Goal: Communication & Community: Answer question/provide support

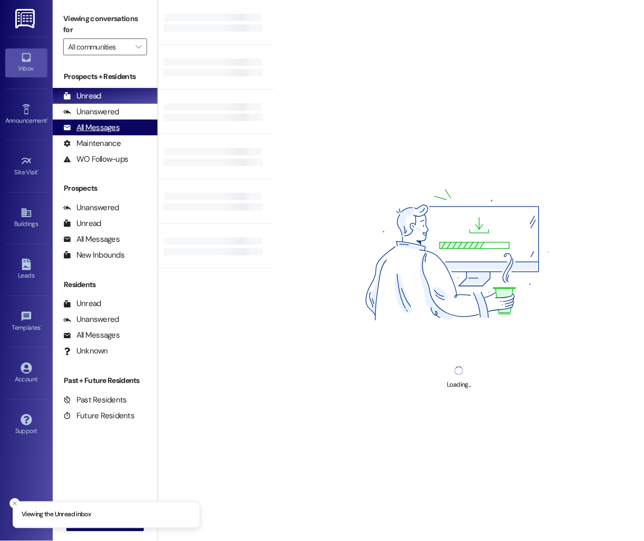
click at [126, 126] on div "All Messages (undefined)" at bounding box center [105, 128] width 105 height 16
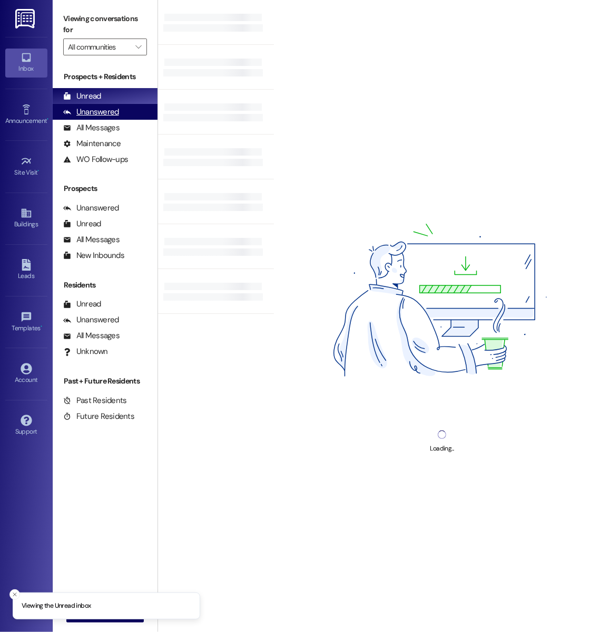
click at [120, 114] on div "Unanswered (0)" at bounding box center [105, 112] width 105 height 16
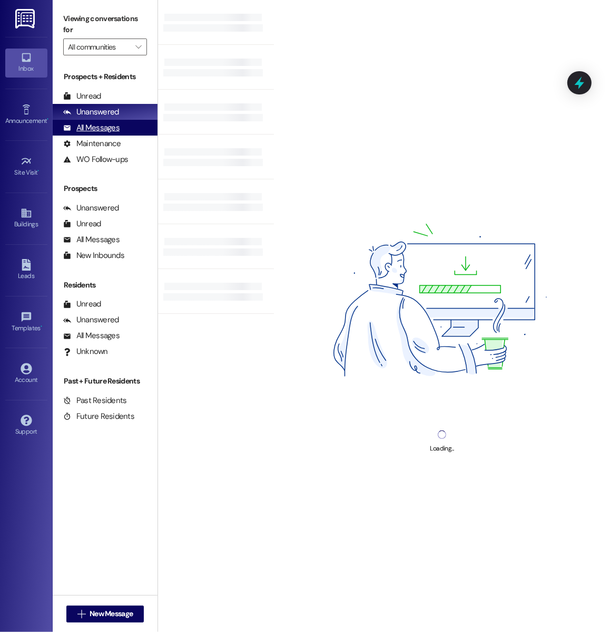
click at [118, 132] on div "All Messages" at bounding box center [91, 127] width 56 height 11
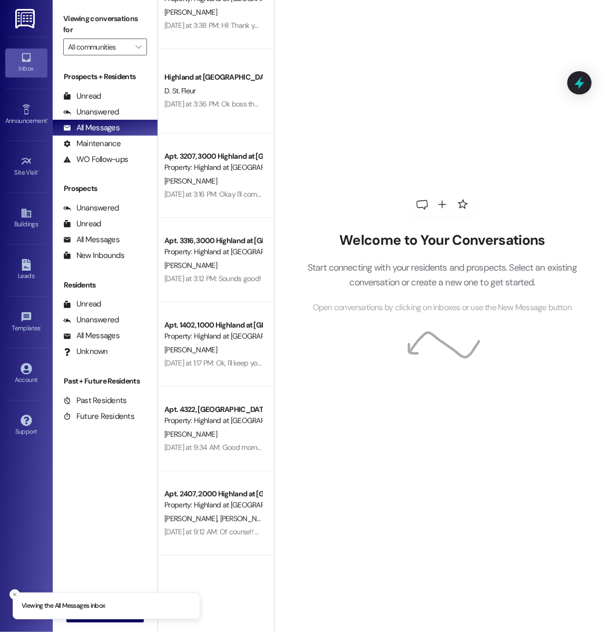
scroll to position [224, 0]
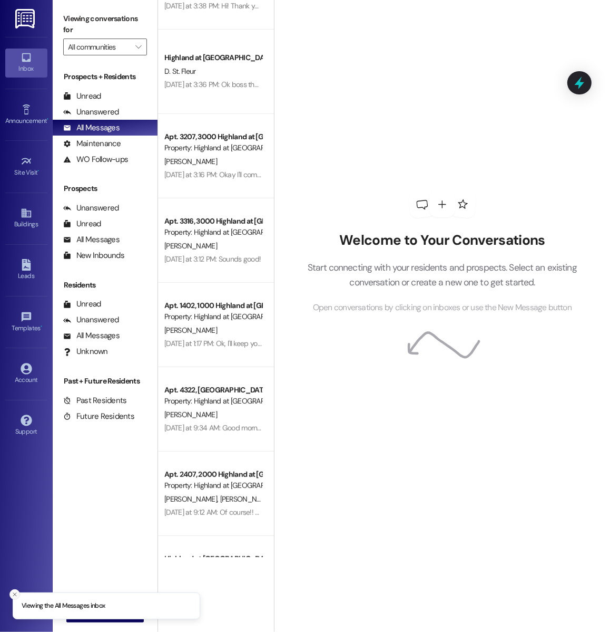
click at [10, 593] on button "Close toast" at bounding box center [14, 594] width 11 height 11
click at [117, 612] on span "New Message" at bounding box center [111, 613] width 43 height 11
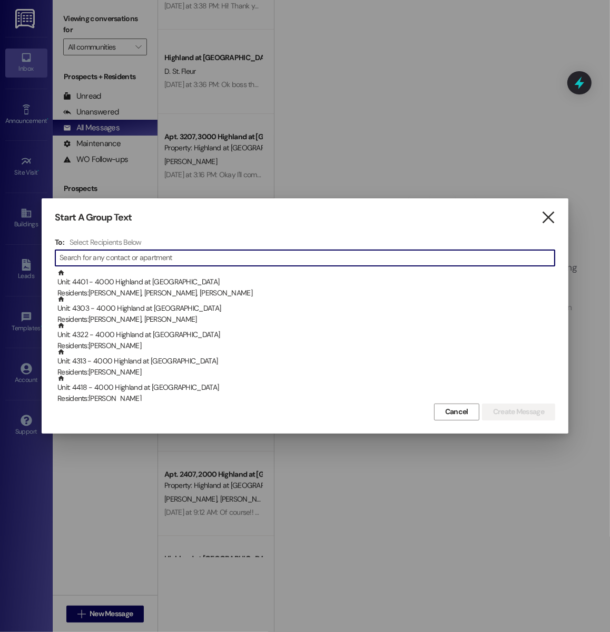
click at [553, 221] on icon "" at bounding box center [548, 217] width 14 height 11
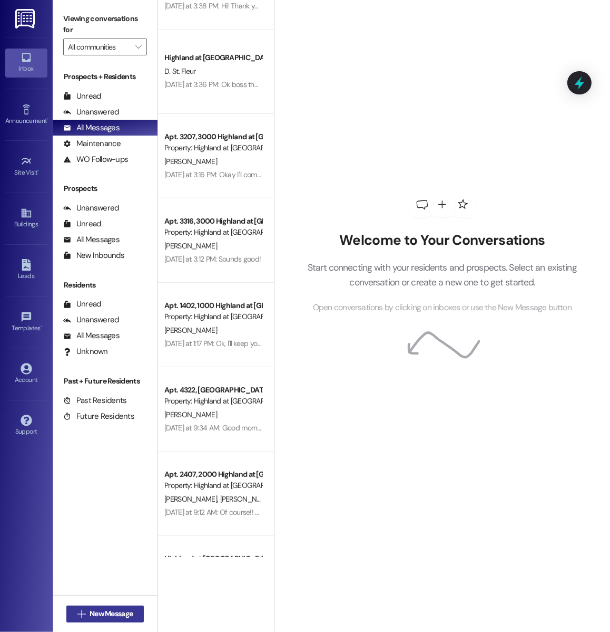
click at [117, 614] on span "New Message" at bounding box center [111, 613] width 43 height 11
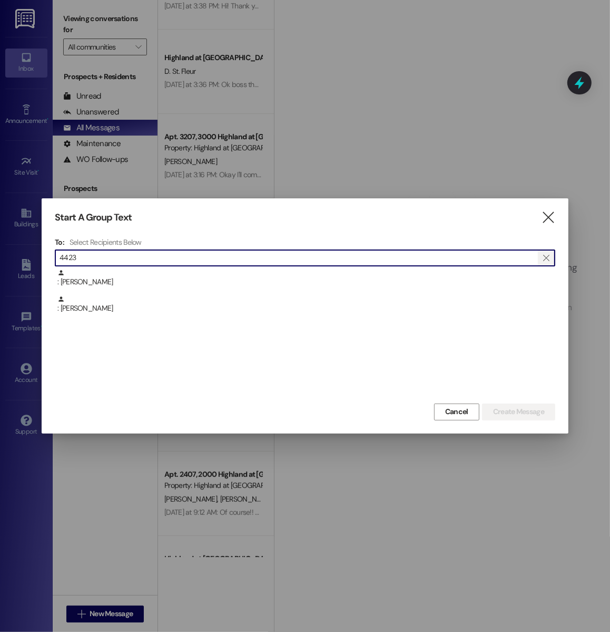
type input "4423"
click at [549, 258] on icon "" at bounding box center [547, 258] width 6 height 8
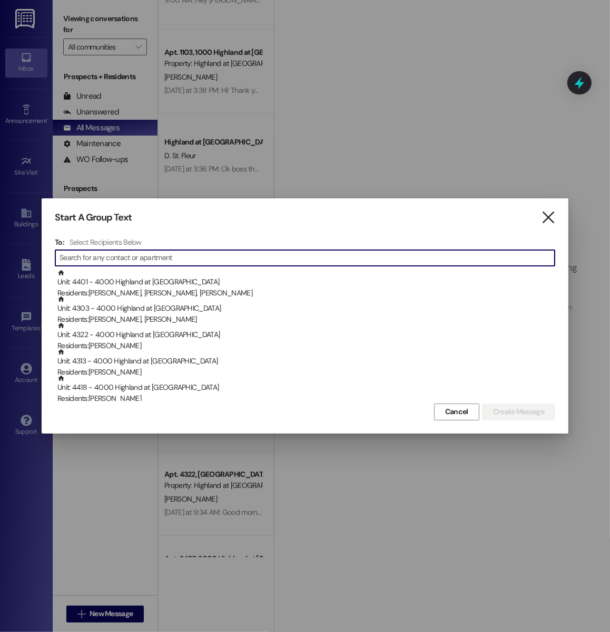
click at [553, 222] on icon "" at bounding box center [548, 217] width 14 height 11
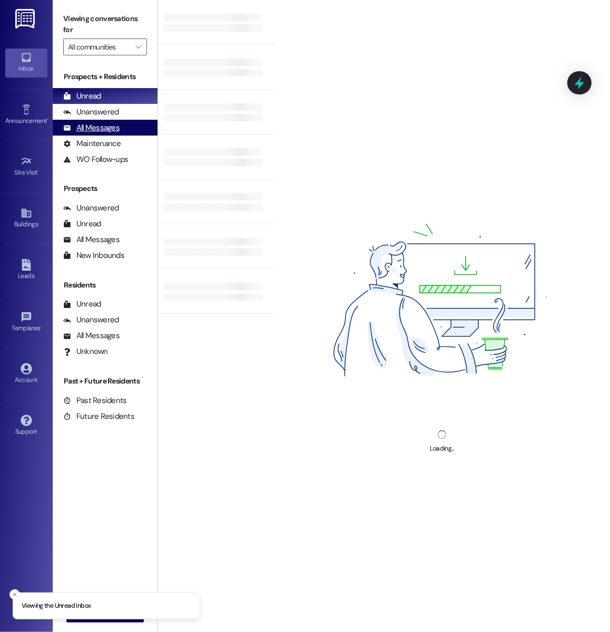
click at [130, 127] on div "All Messages (undefined)" at bounding box center [105, 128] width 105 height 16
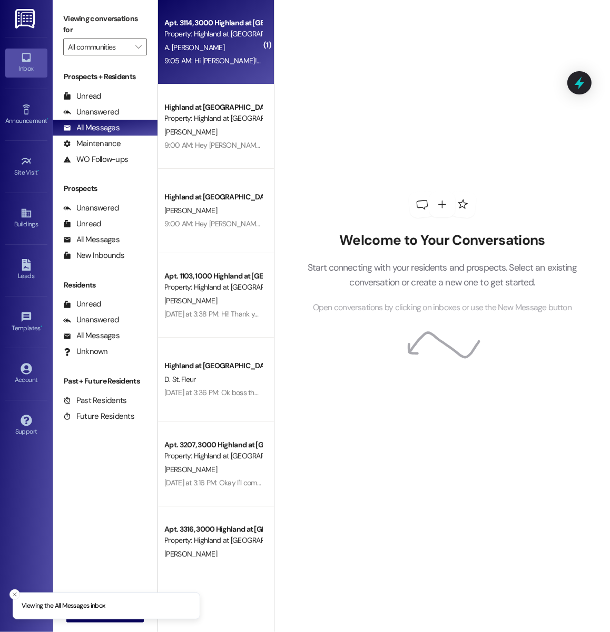
click at [222, 42] on div "A. [PERSON_NAME]" at bounding box center [213, 47] width 100 height 13
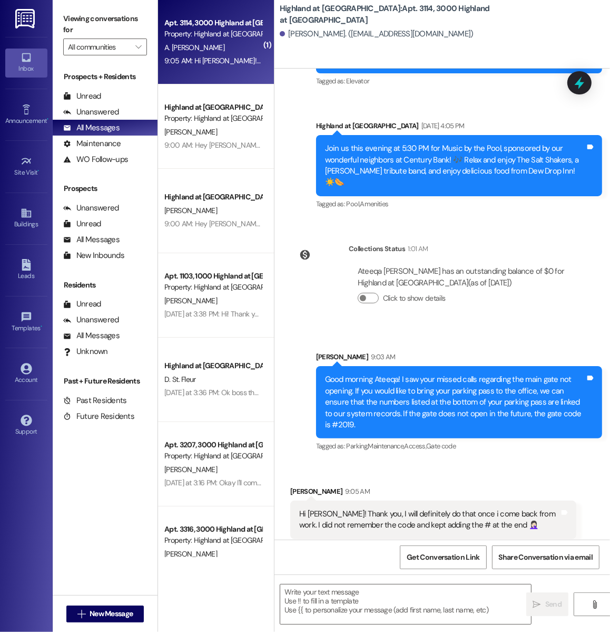
scroll to position [1934, 0]
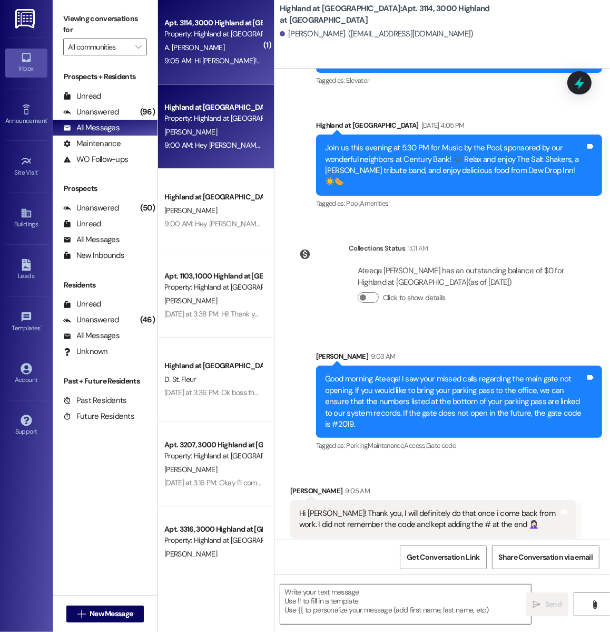
click at [230, 161] on div "Highland at Spring Hill Prospect Property: Highland at Spring Hill S. Jackson 9…" at bounding box center [216, 126] width 116 height 84
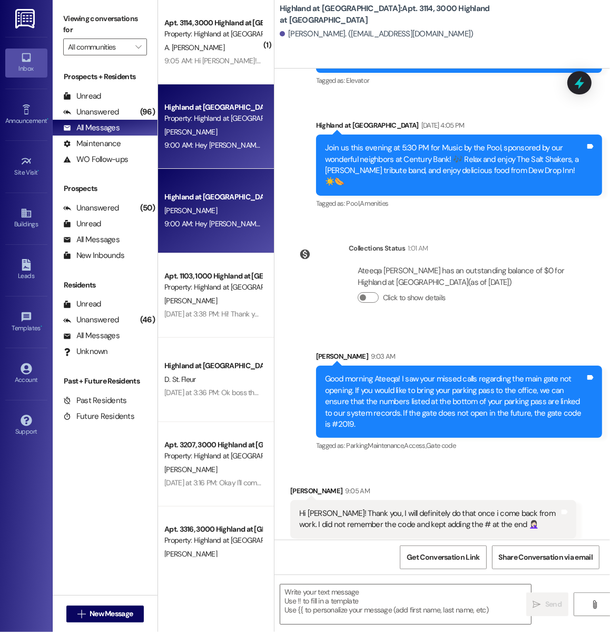
scroll to position [850, 0]
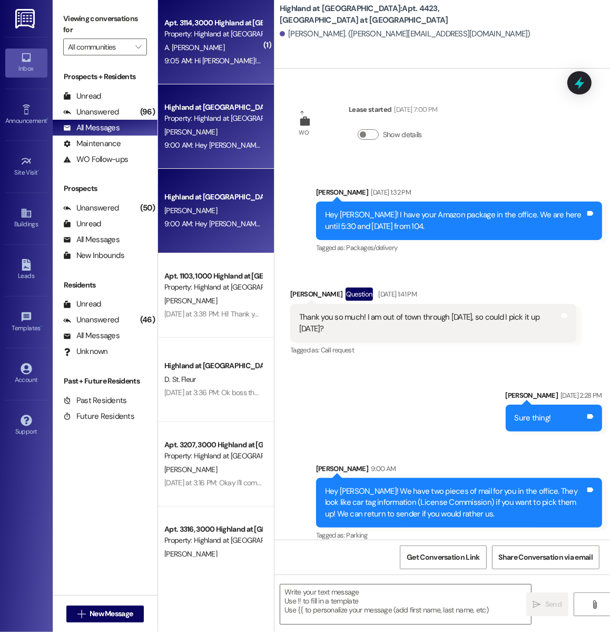
click at [206, 44] on span "A. Mujeeb Ullah" at bounding box center [194, 47] width 60 height 9
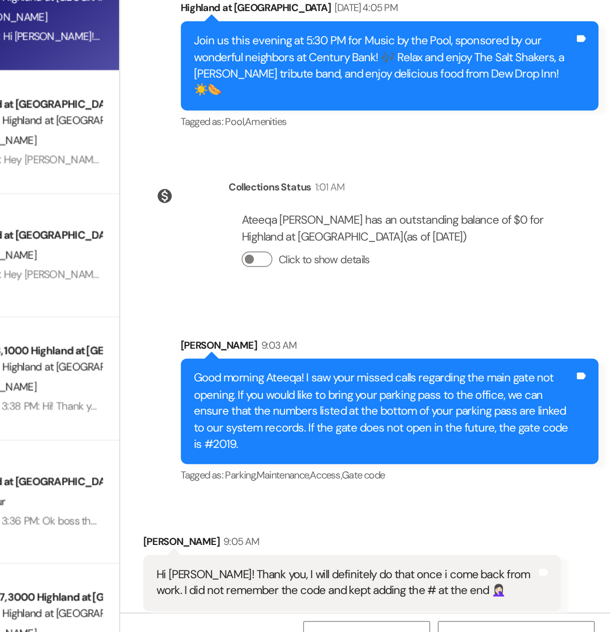
scroll to position [0, 0]
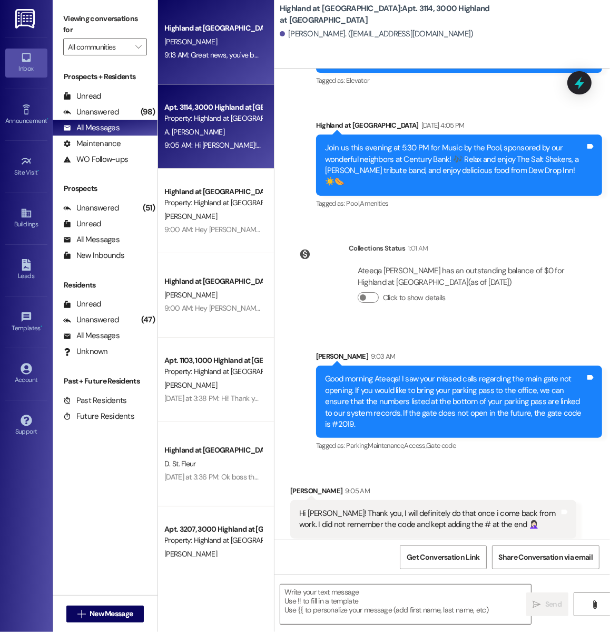
click at [243, 17] on div "Highland at Spring Hill Prospect B. Stewart 9:13 AM: Great news, you've been ap…" at bounding box center [216, 42] width 116 height 84
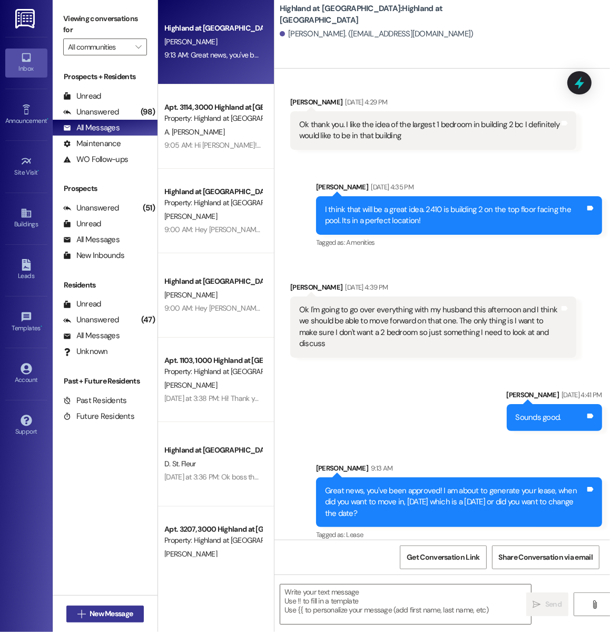
click at [103, 618] on span "New Message" at bounding box center [111, 613] width 43 height 11
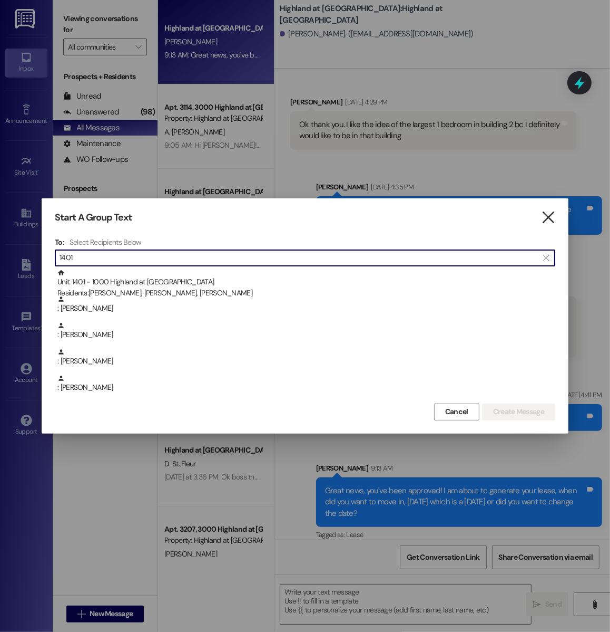
type input "1401"
click at [545, 216] on icon "" at bounding box center [548, 217] width 14 height 11
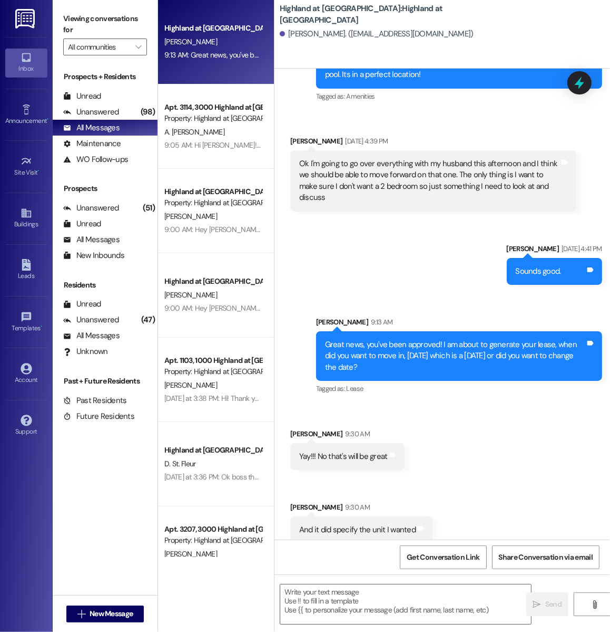
scroll to position [684, 0]
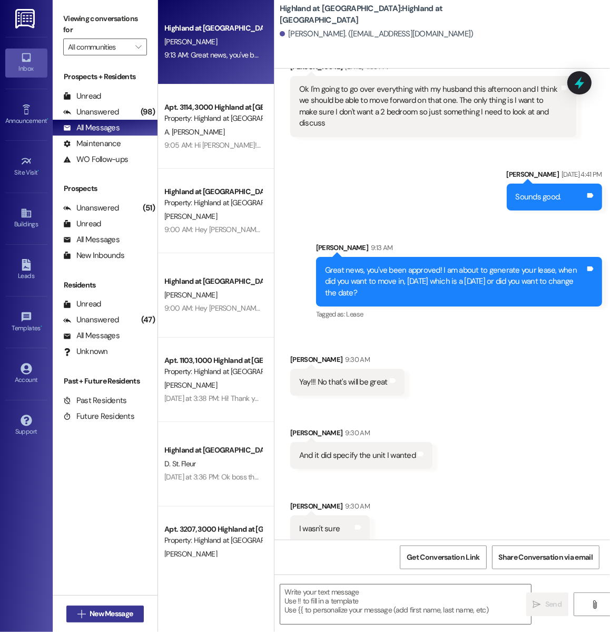
click at [133, 615] on span "New Message" at bounding box center [111, 613] width 43 height 11
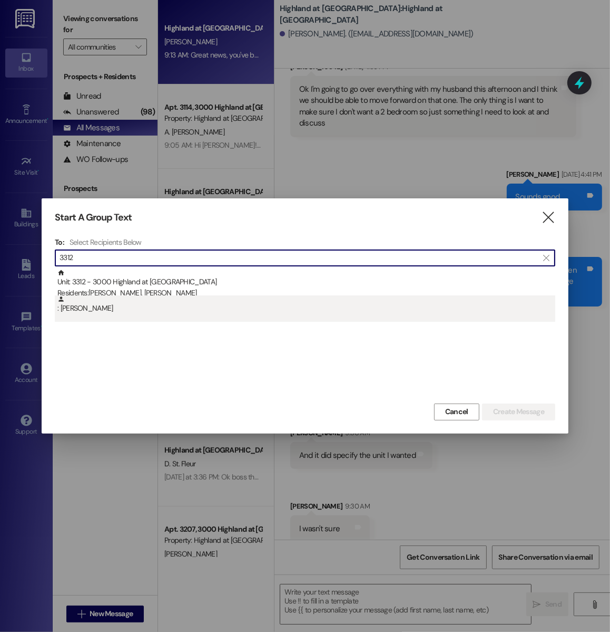
type input "3312"
click at [156, 314] on div ": Kaitlin Corker" at bounding box center [305, 308] width 501 height 26
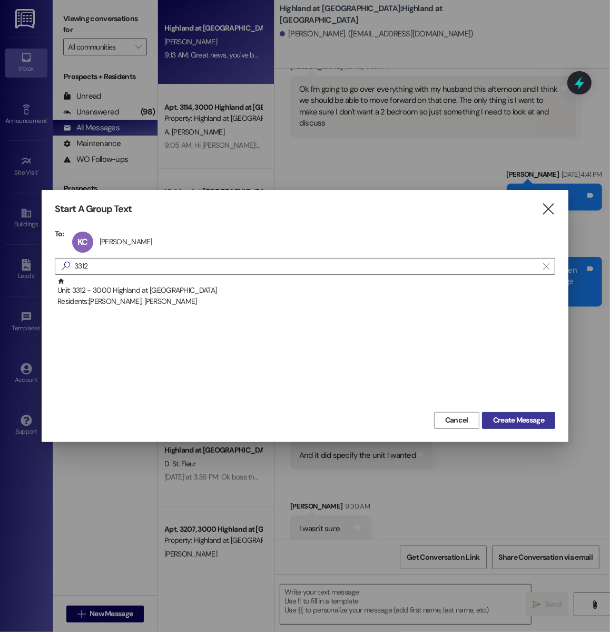
click at [512, 425] on button "Create Message" at bounding box center [518, 420] width 73 height 17
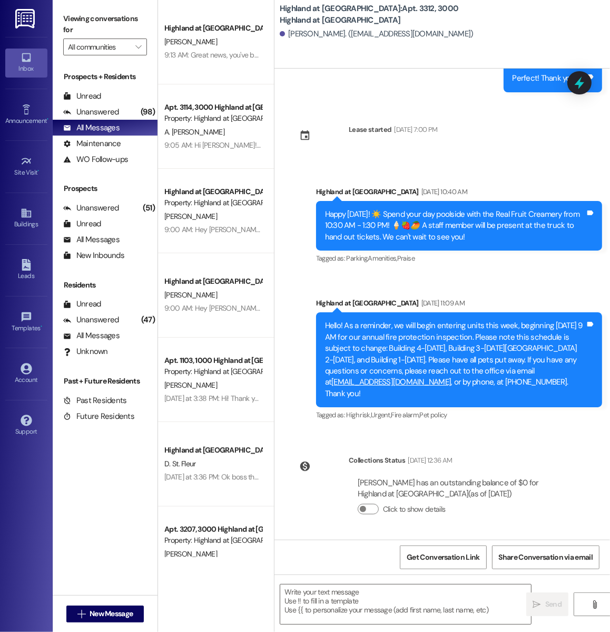
scroll to position [409, 0]
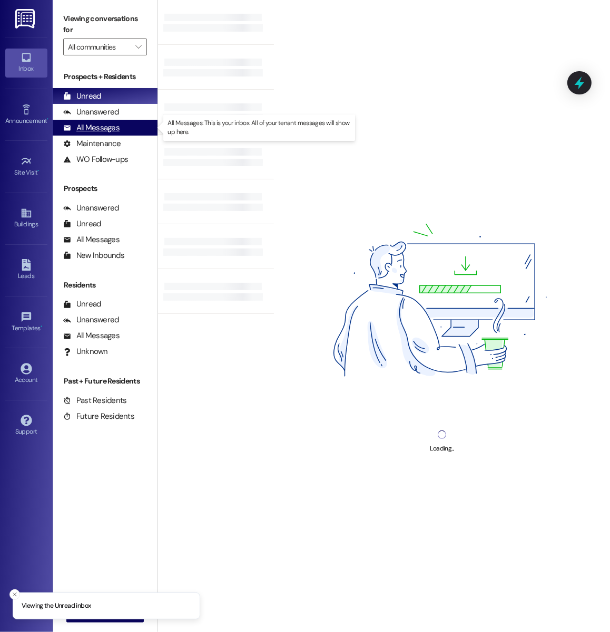
click at [95, 131] on div "All Messages" at bounding box center [91, 127] width 56 height 11
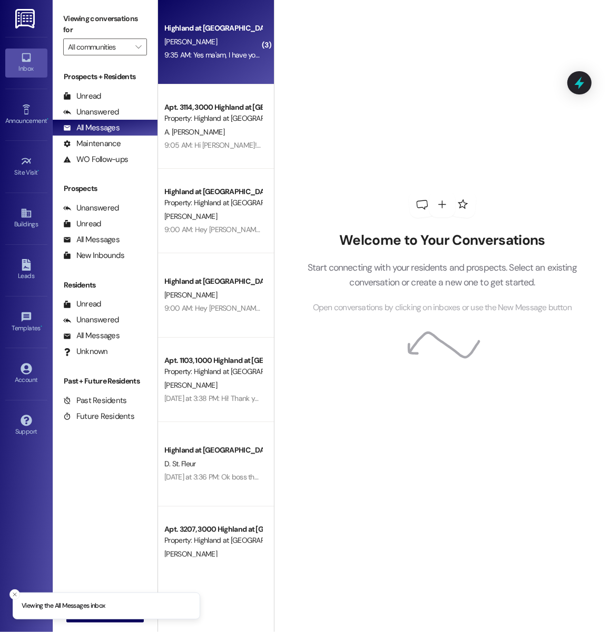
click at [197, 65] on div "Highland at Spring Hill Prospect B. Stewart 9:35 AM: Yes ma'am, I have you down…" at bounding box center [216, 42] width 116 height 84
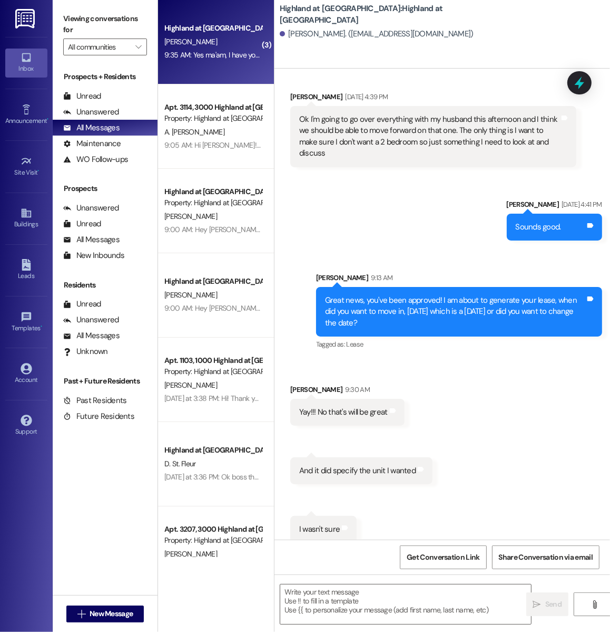
scroll to position [754, 0]
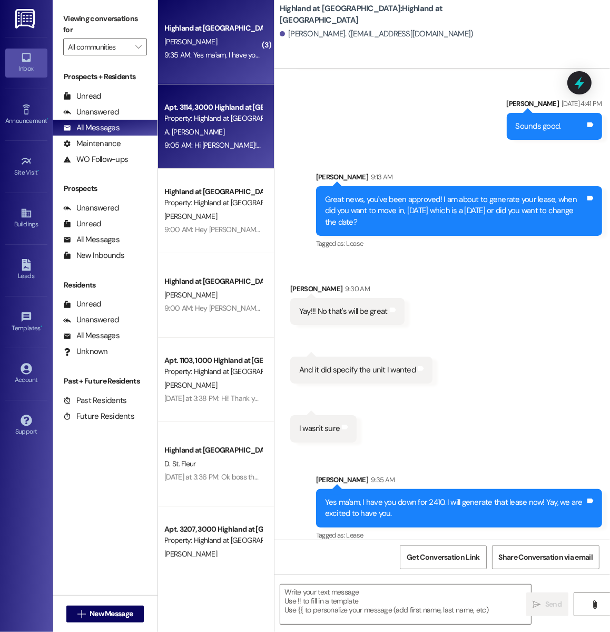
click at [229, 149] on div "9:05 AM: Hi Rosemary! Thank you, I will definitely do that once i come back fro…" at bounding box center [408, 144] width 489 height 9
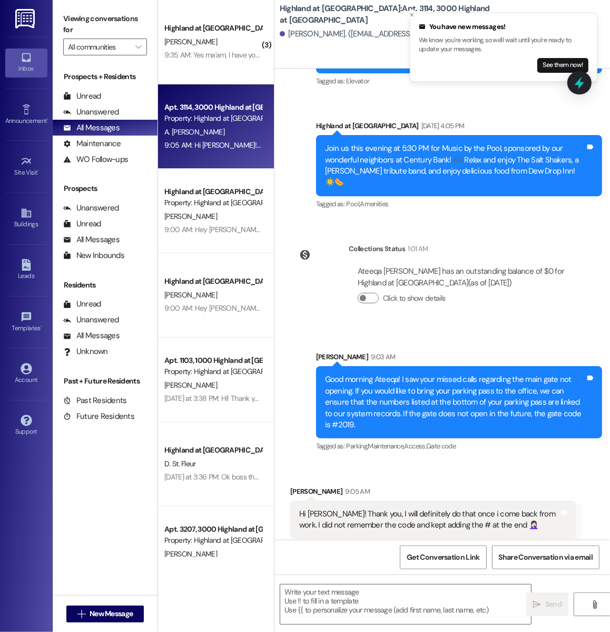
scroll to position [1934, 0]
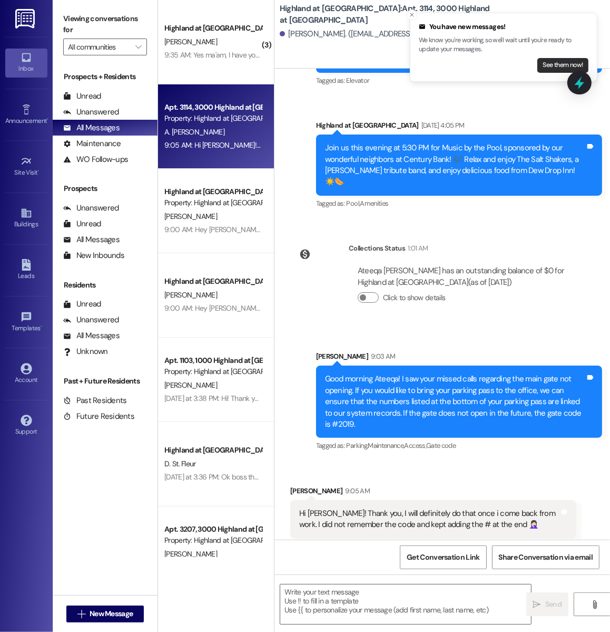
click at [547, 71] on button "See them now!" at bounding box center [563, 65] width 51 height 15
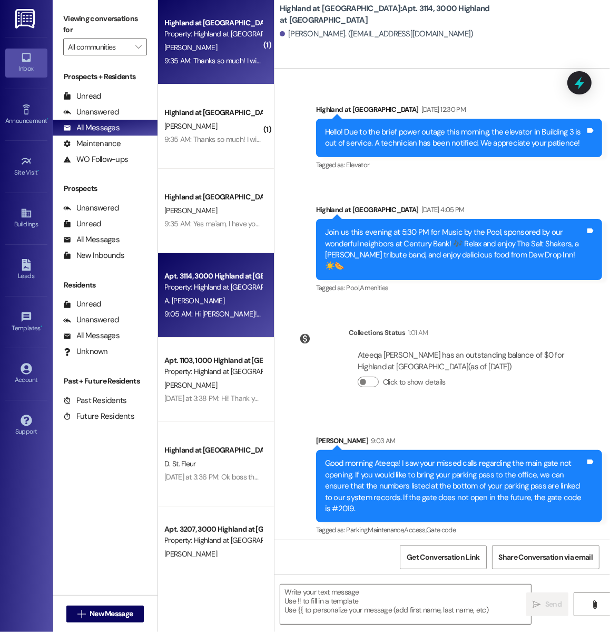
click at [197, 57] on div "9:35 AM: Thanks so much! I will stop by on Tuesday if that's okay! 9:35 AM: Tha…" at bounding box center [255, 60] width 182 height 9
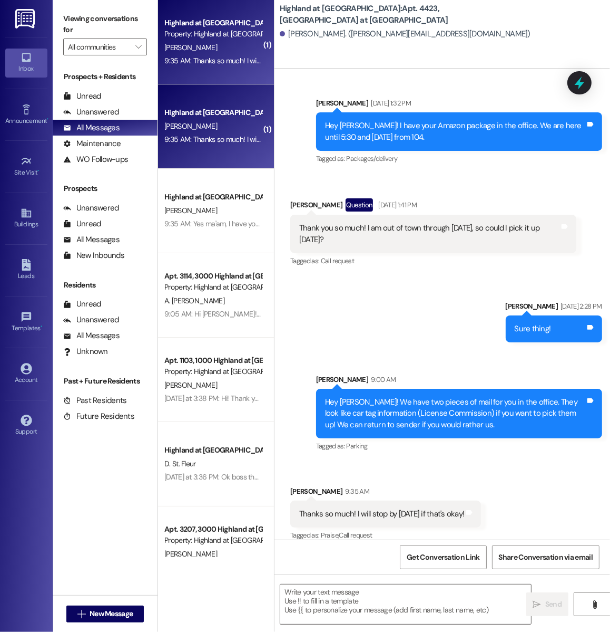
scroll to position [940, 0]
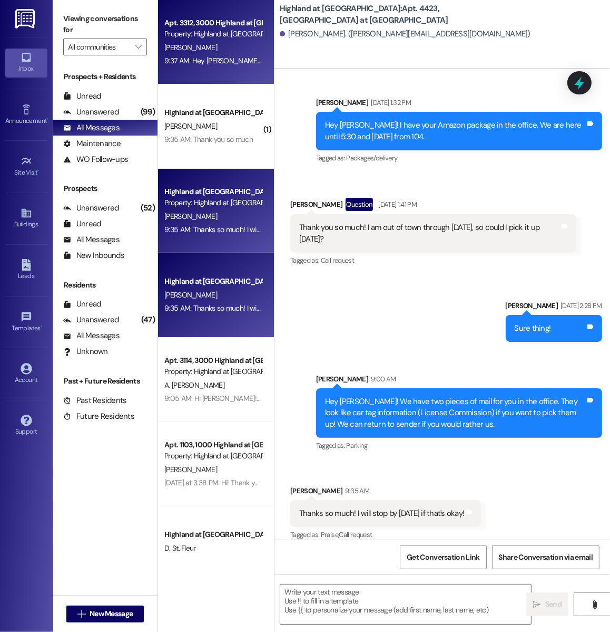
click at [254, 38] on div "Property: Highland at [GEOGRAPHIC_DATA]" at bounding box center [213, 33] width 98 height 11
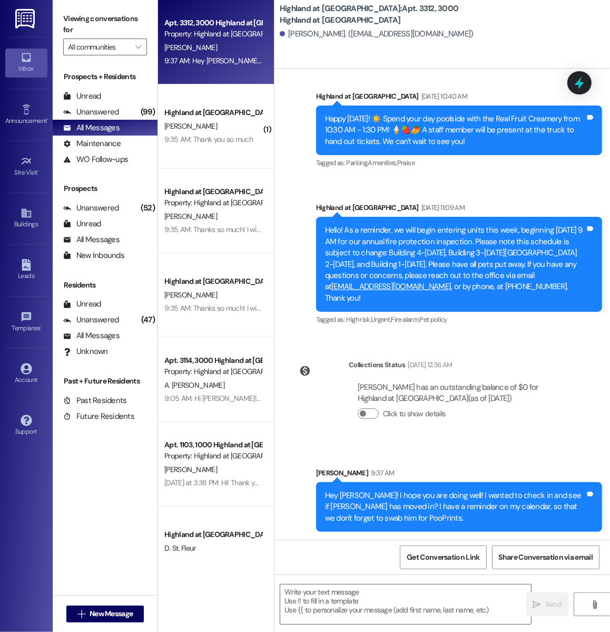
click at [236, 129] on div "[PERSON_NAME]" at bounding box center [213, 126] width 100 height 13
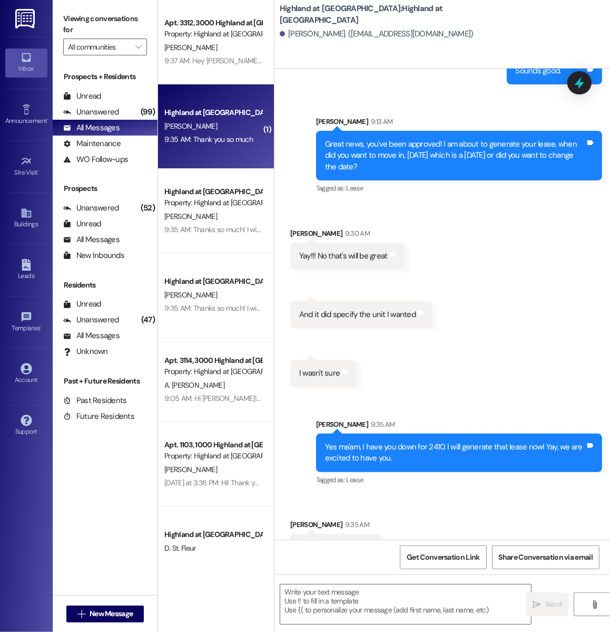
scroll to position [828, 0]
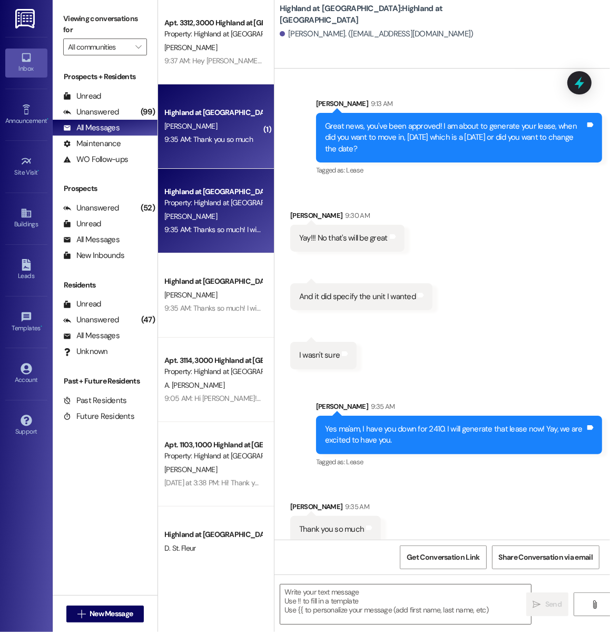
click at [232, 208] on div "Property: Highland at [GEOGRAPHIC_DATA]" at bounding box center [213, 202] width 98 height 11
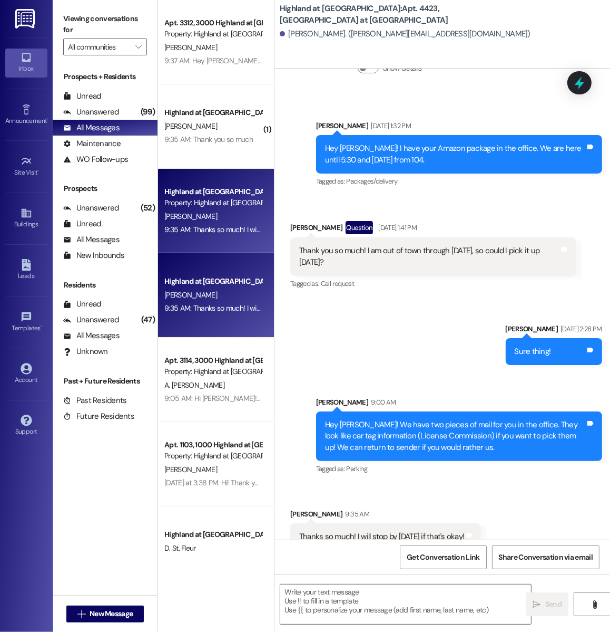
scroll to position [939, 0]
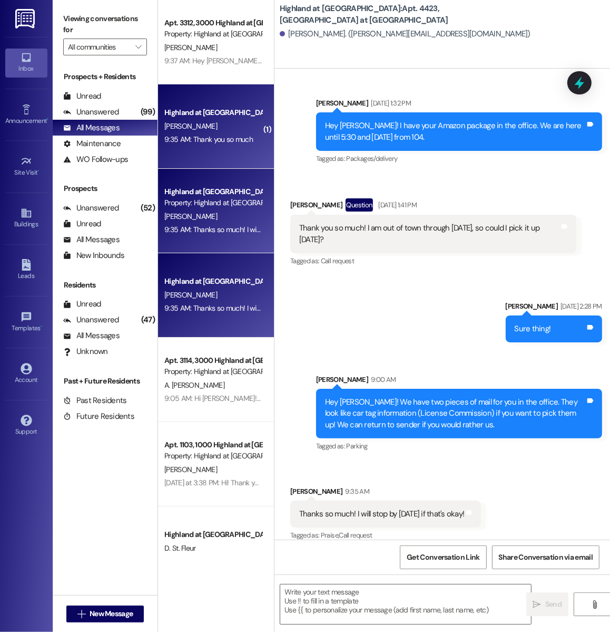
click at [224, 148] on div "Highland at Spring Hill Prospect B. Stewart 9:35 AM: Thank you so much 9:35 AM:…" at bounding box center [216, 126] width 116 height 84
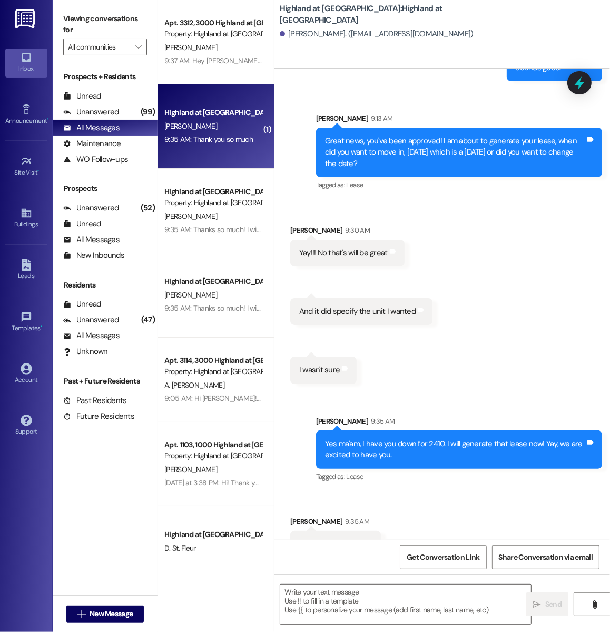
scroll to position [828, 0]
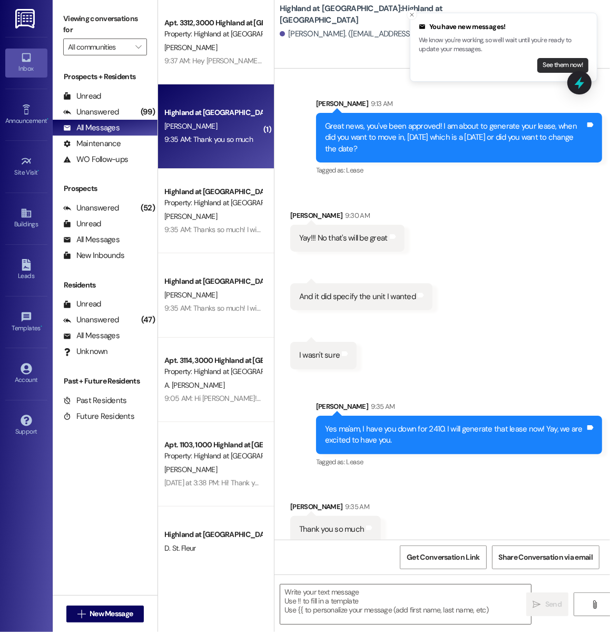
click at [550, 70] on button "See them now!" at bounding box center [563, 65] width 51 height 15
click at [550, 61] on button "See them now!" at bounding box center [563, 65] width 51 height 15
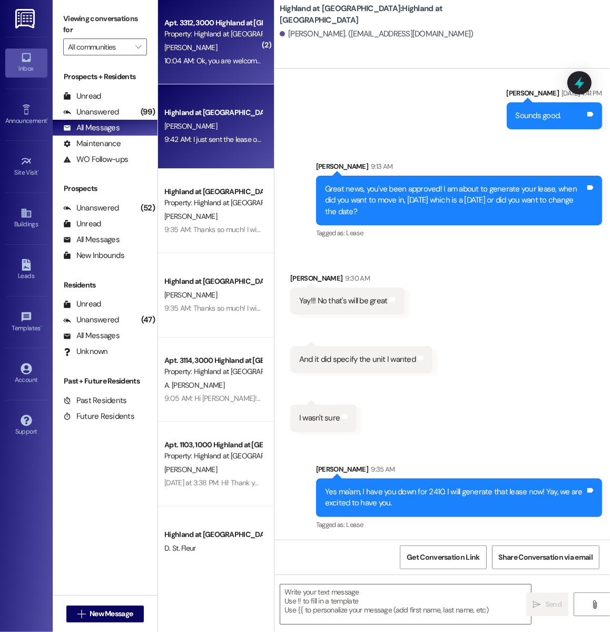
click at [220, 37] on div "Property: Highland at [GEOGRAPHIC_DATA]" at bounding box center [213, 33] width 98 height 11
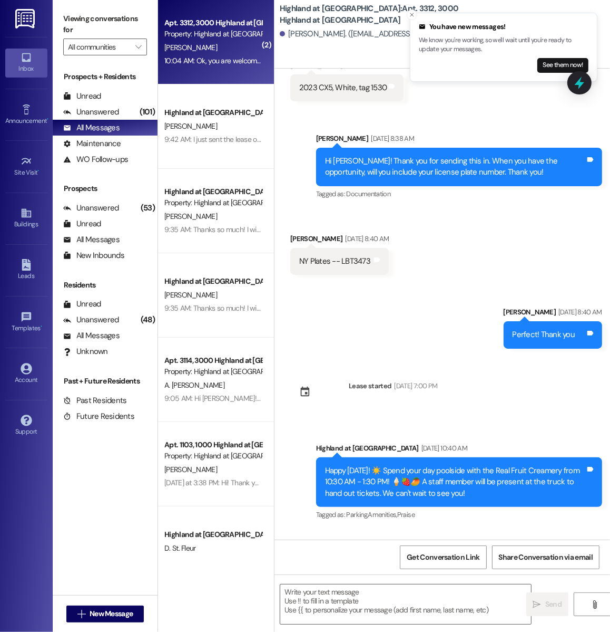
scroll to position [866, 0]
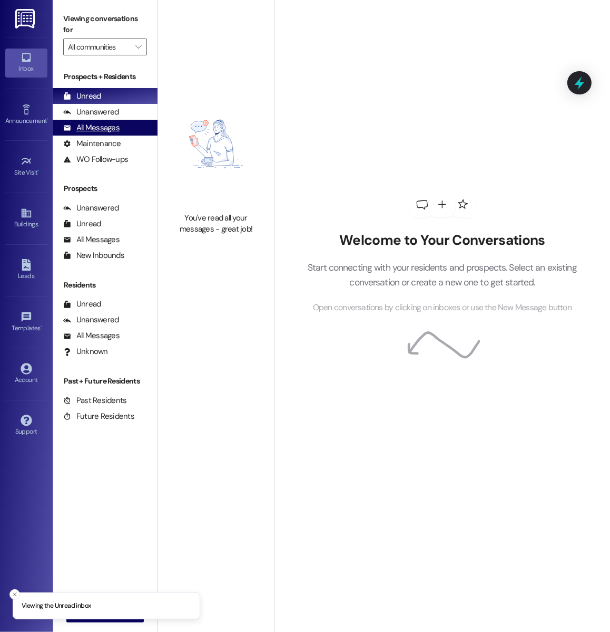
click at [131, 132] on div "All Messages (undefined)" at bounding box center [105, 128] width 105 height 16
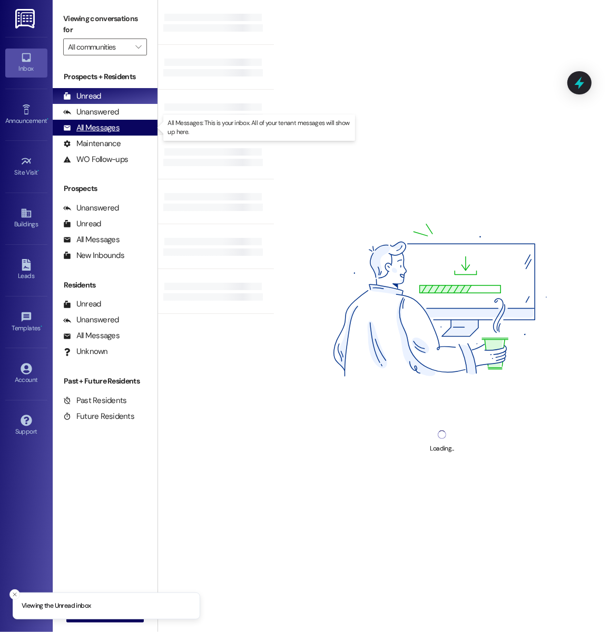
click at [137, 123] on div "All Messages (undefined)" at bounding box center [105, 128] width 105 height 16
